Goal: Information Seeking & Learning: Learn about a topic

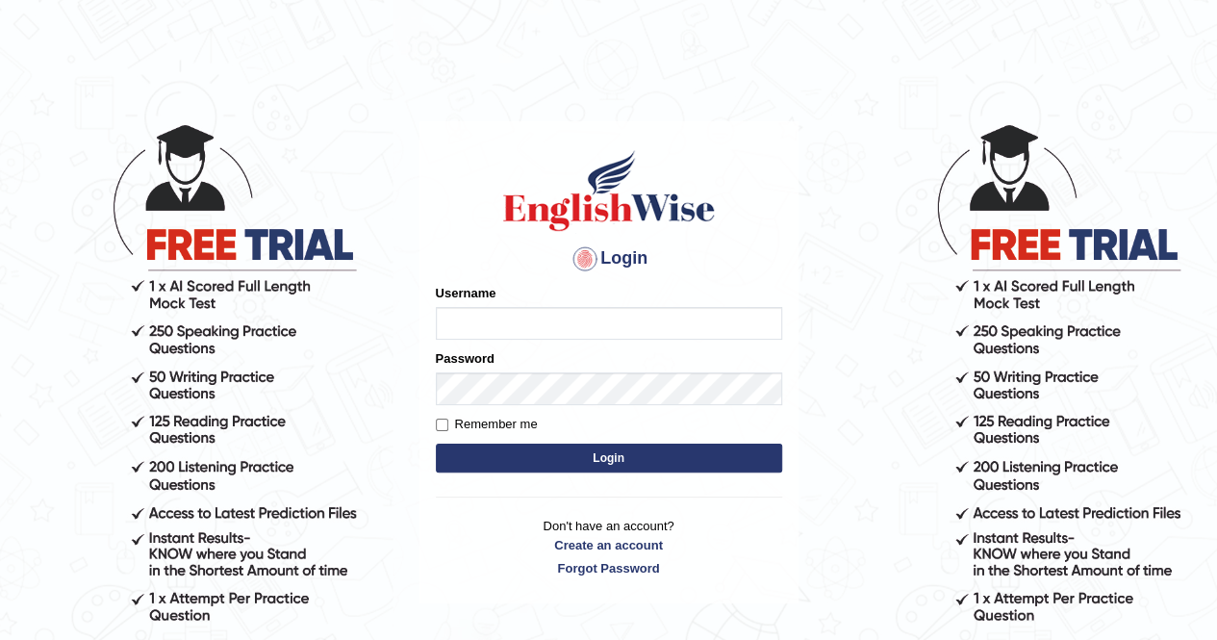
type input "Mandeep_21"
click at [535, 461] on button "Login" at bounding box center [609, 458] width 346 height 29
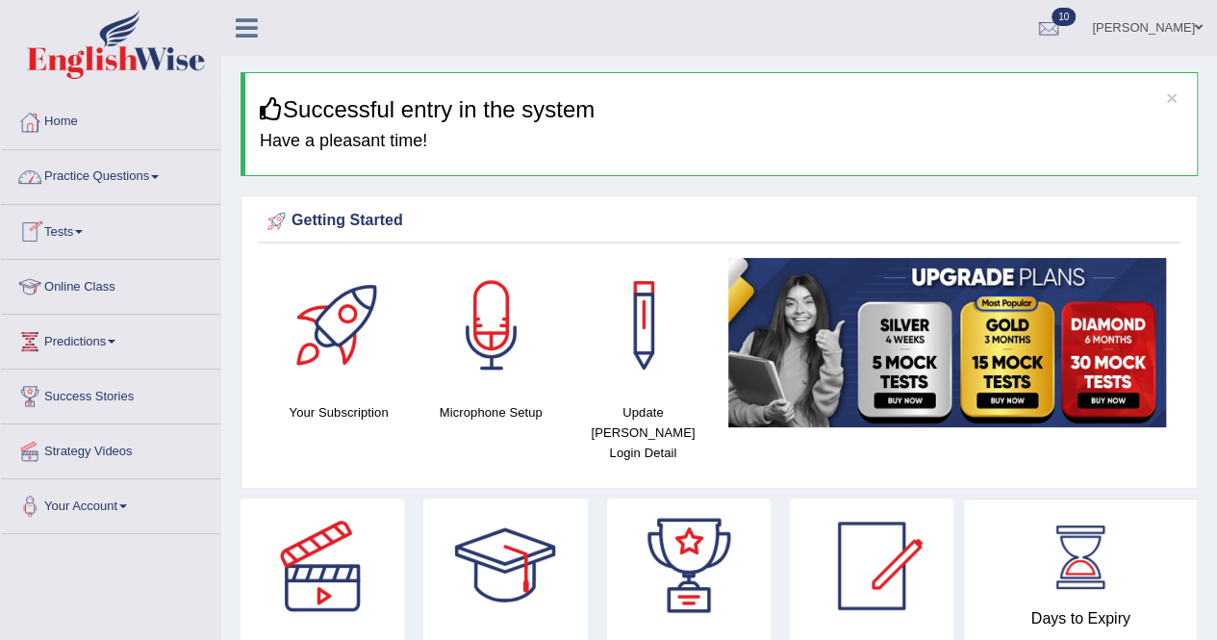
click at [95, 186] on link "Practice Questions" at bounding box center [110, 174] width 219 height 48
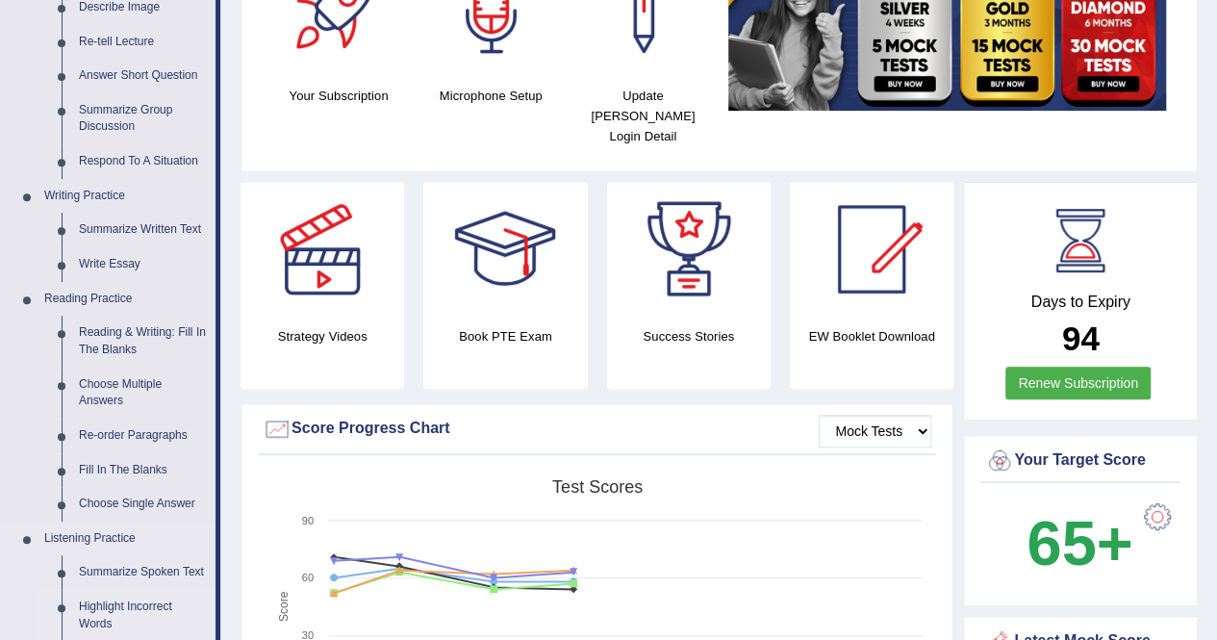
scroll to position [325, 0]
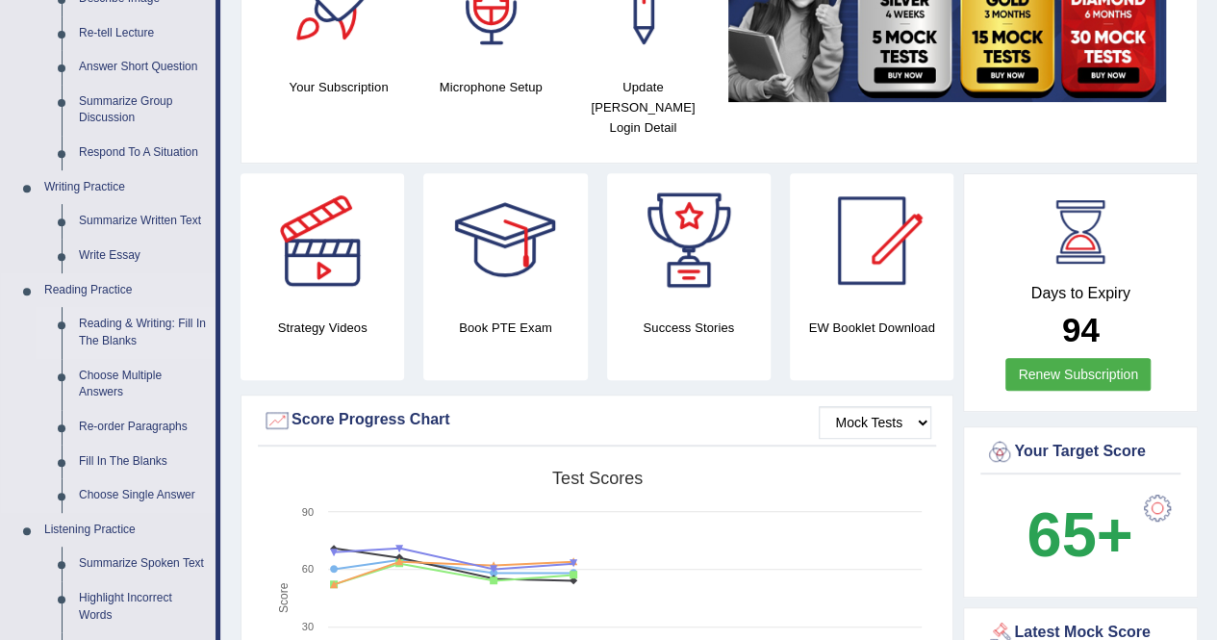
click at [175, 326] on link "Reading & Writing: Fill In The Blanks" at bounding box center [142, 332] width 145 height 51
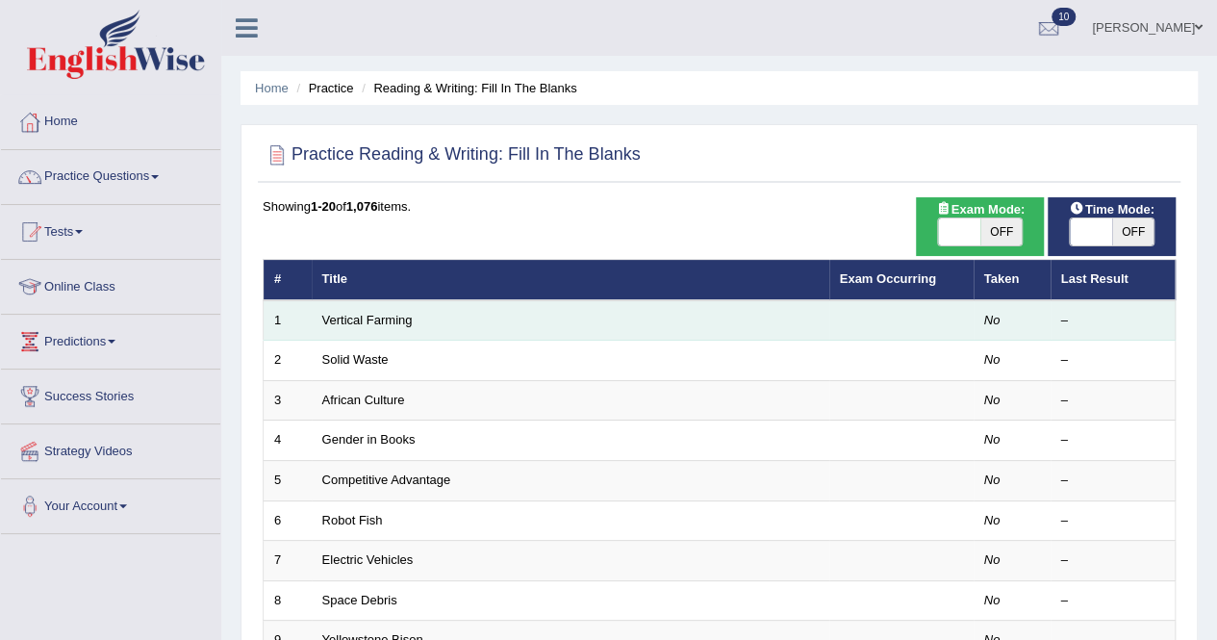
click at [372, 328] on td "Vertical Farming" at bounding box center [571, 320] width 518 height 40
click at [368, 318] on link "Vertical Farming" at bounding box center [367, 320] width 90 height 14
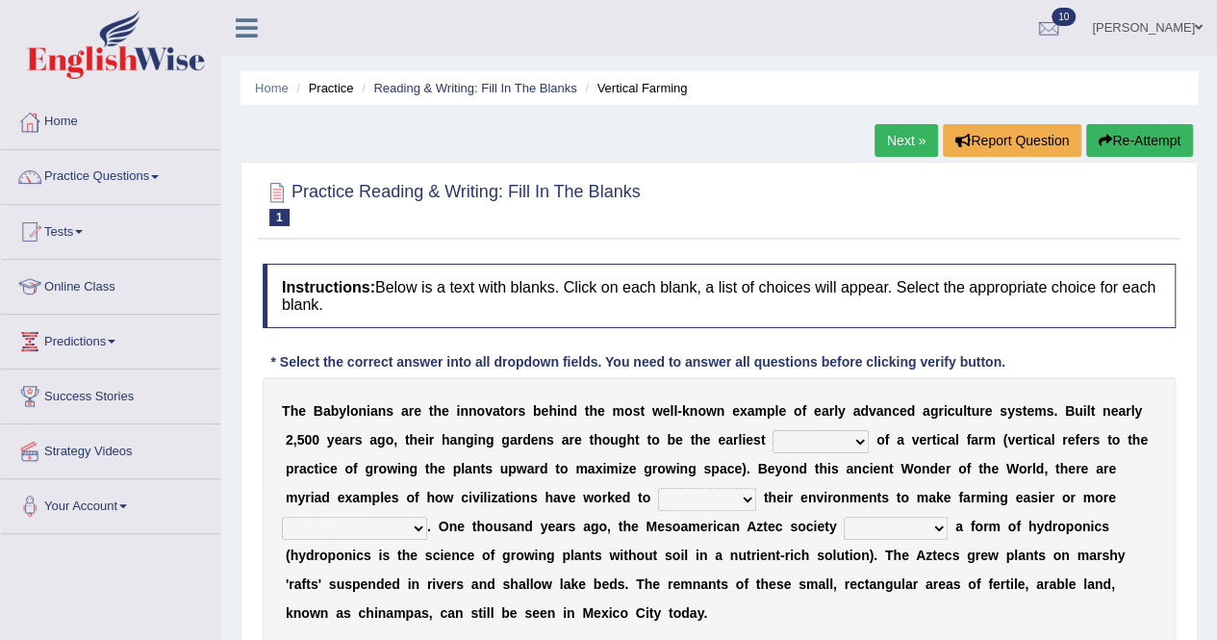
scroll to position [369, 0]
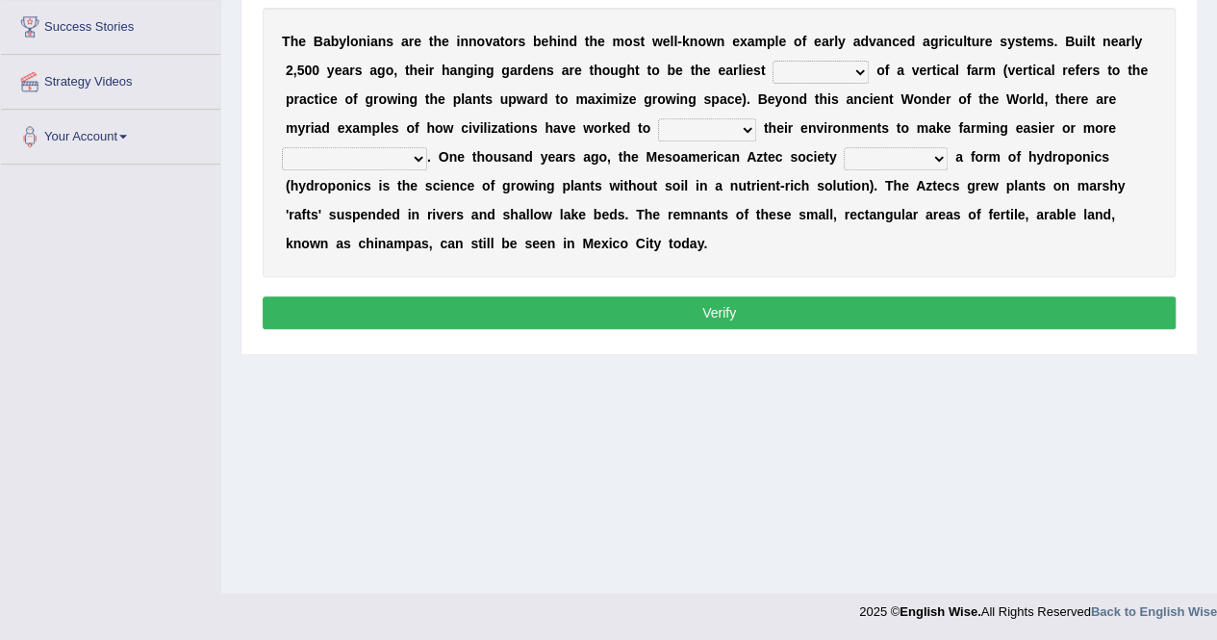
click at [795, 67] on select "prototype failure discredit protocol" at bounding box center [821, 72] width 96 height 23
